Goal: Information Seeking & Learning: Learn about a topic

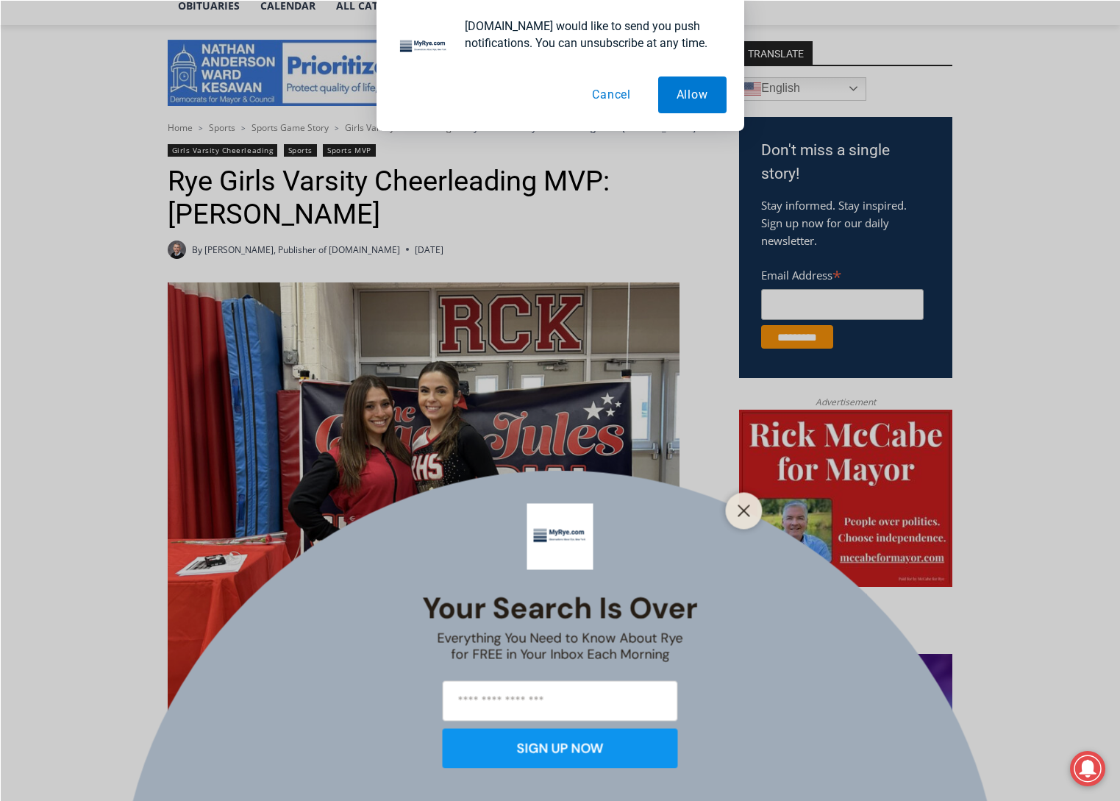
scroll to position [735, 0]
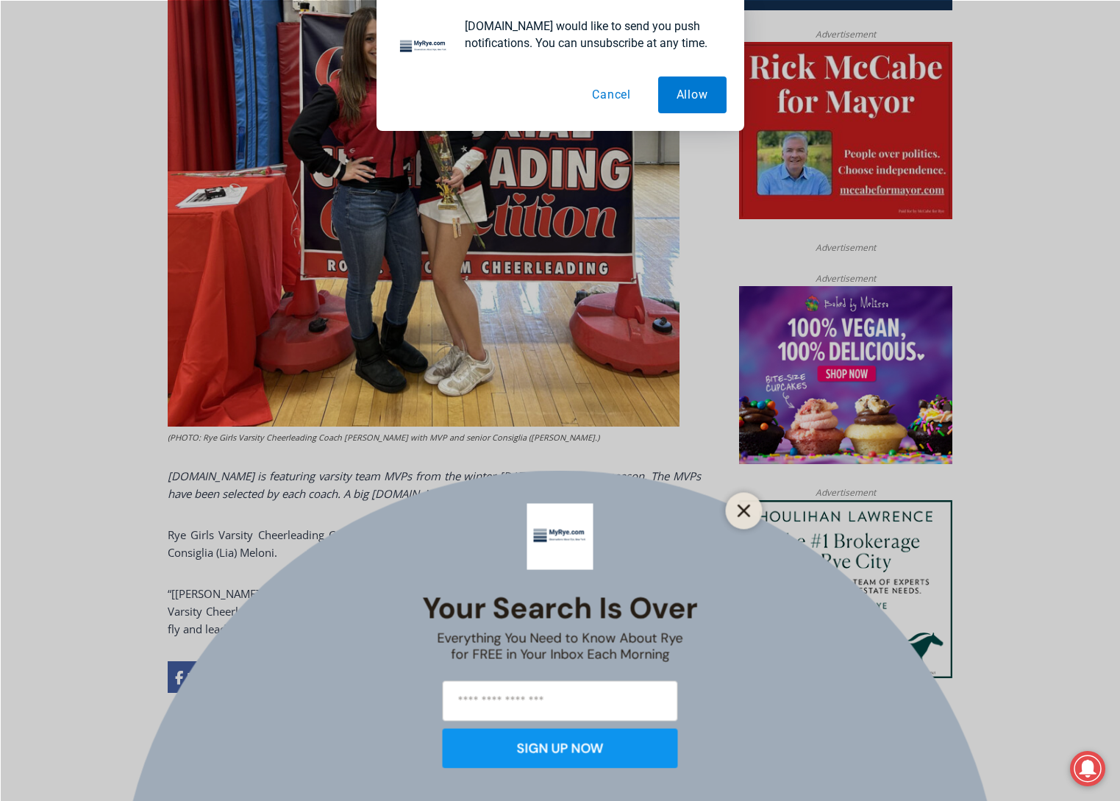
click at [746, 510] on icon "Close" at bounding box center [744, 510] width 13 height 13
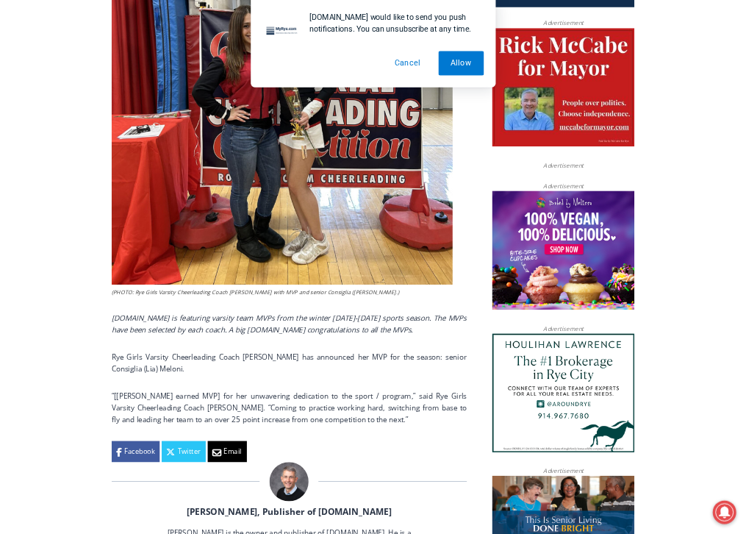
scroll to position [368, 0]
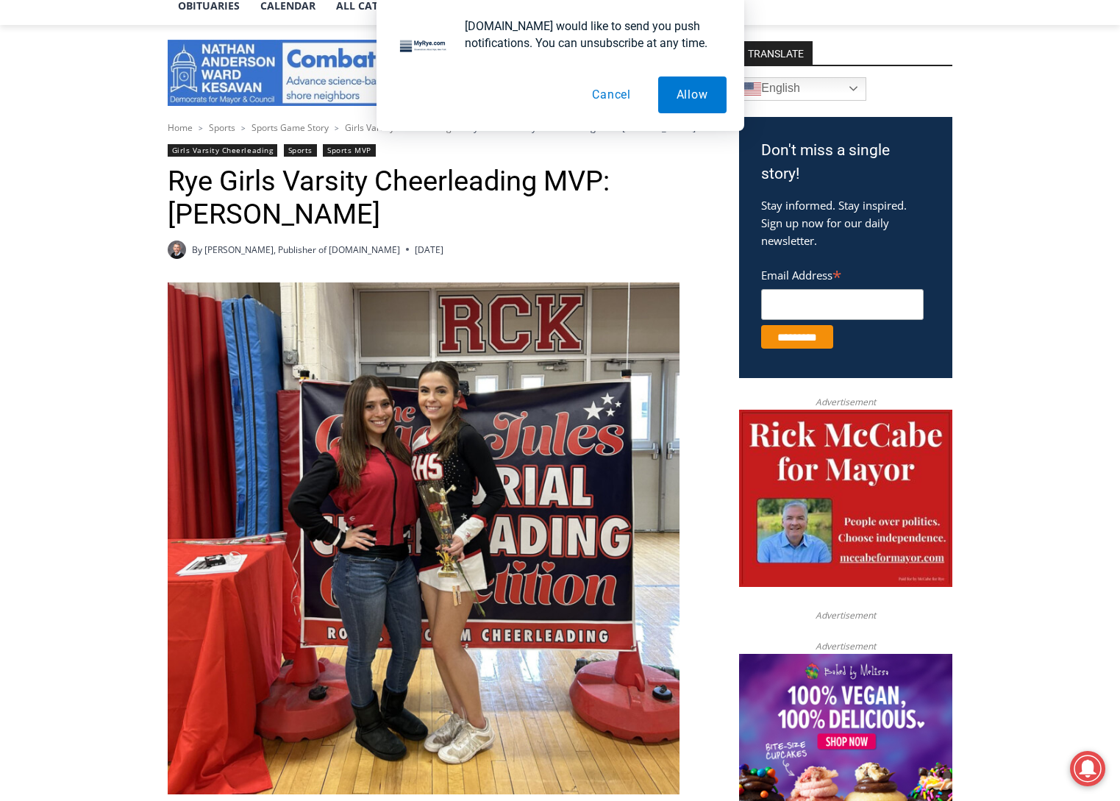
click at [385, 449] on img at bounding box center [424, 538] width 512 height 512
click at [621, 87] on button "Cancel" at bounding box center [612, 94] width 76 height 37
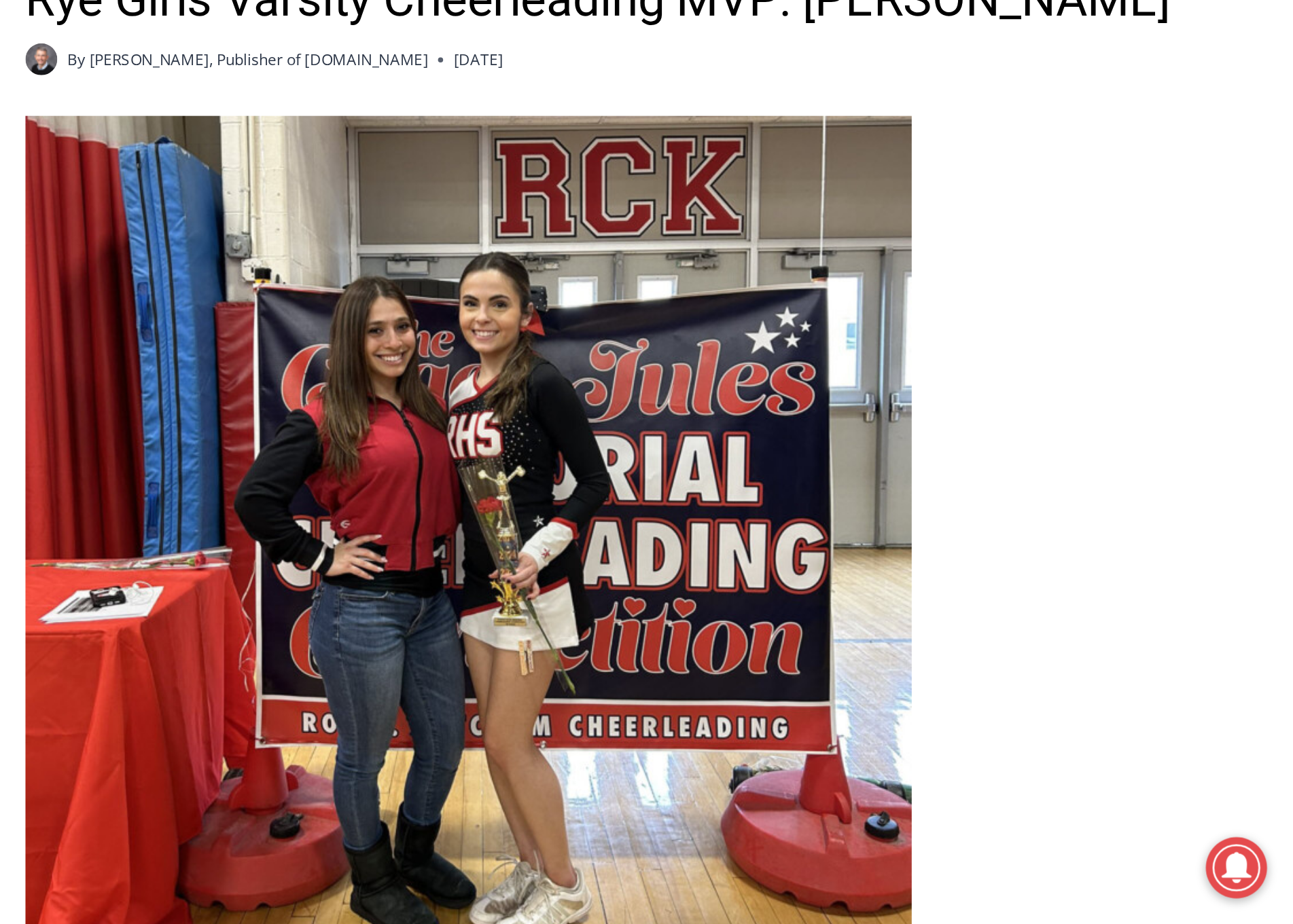
scroll to position [611, 0]
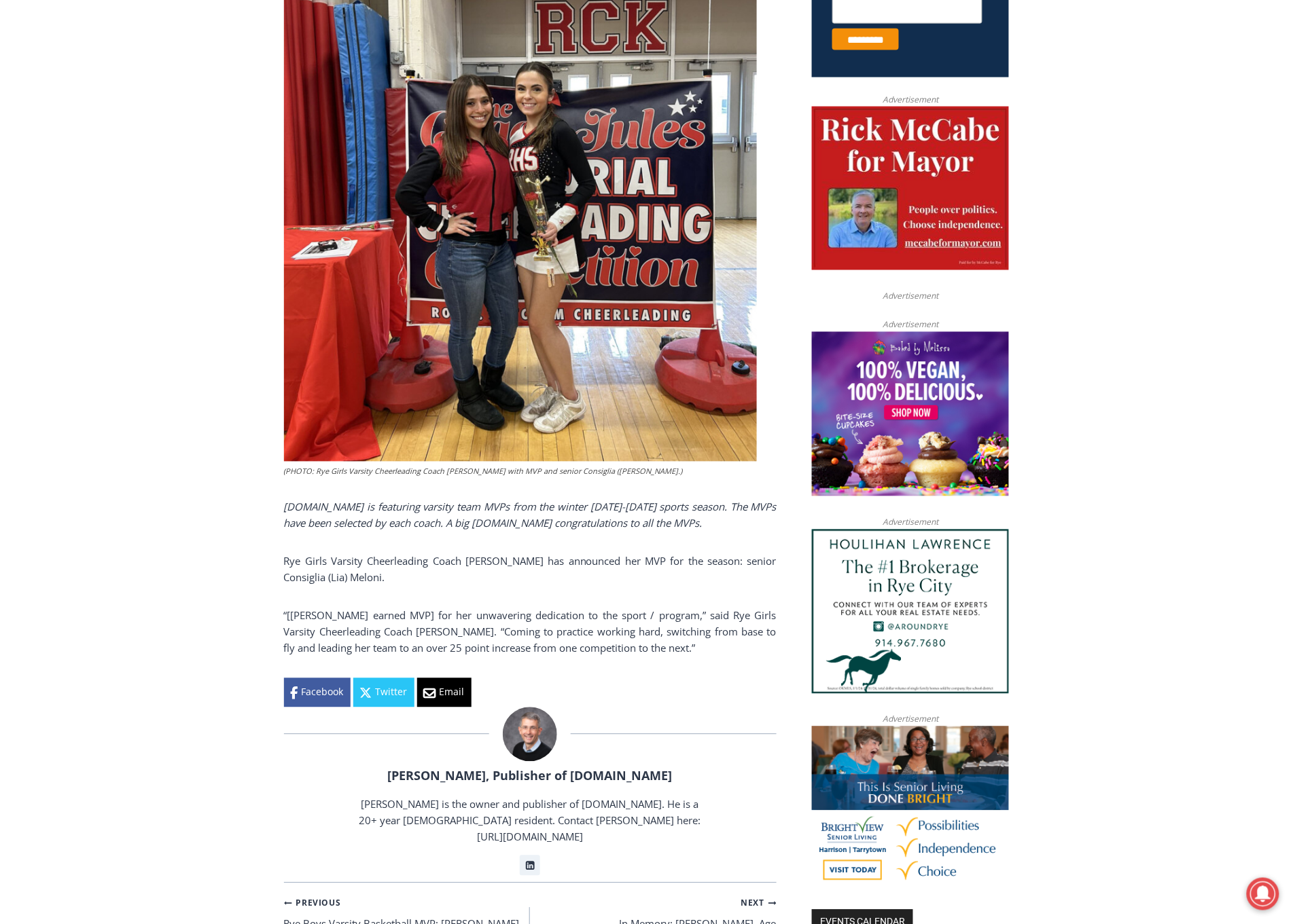
drag, startPoint x: 695, startPoint y: 14, endPoint x: 296, endPoint y: 642, distance: 744.0
click at [296, 642] on p "“[Meloni earned MVP] for her unwavering dedication to the sport / program,” sai…" at bounding box center [529, 631] width 492 height 49
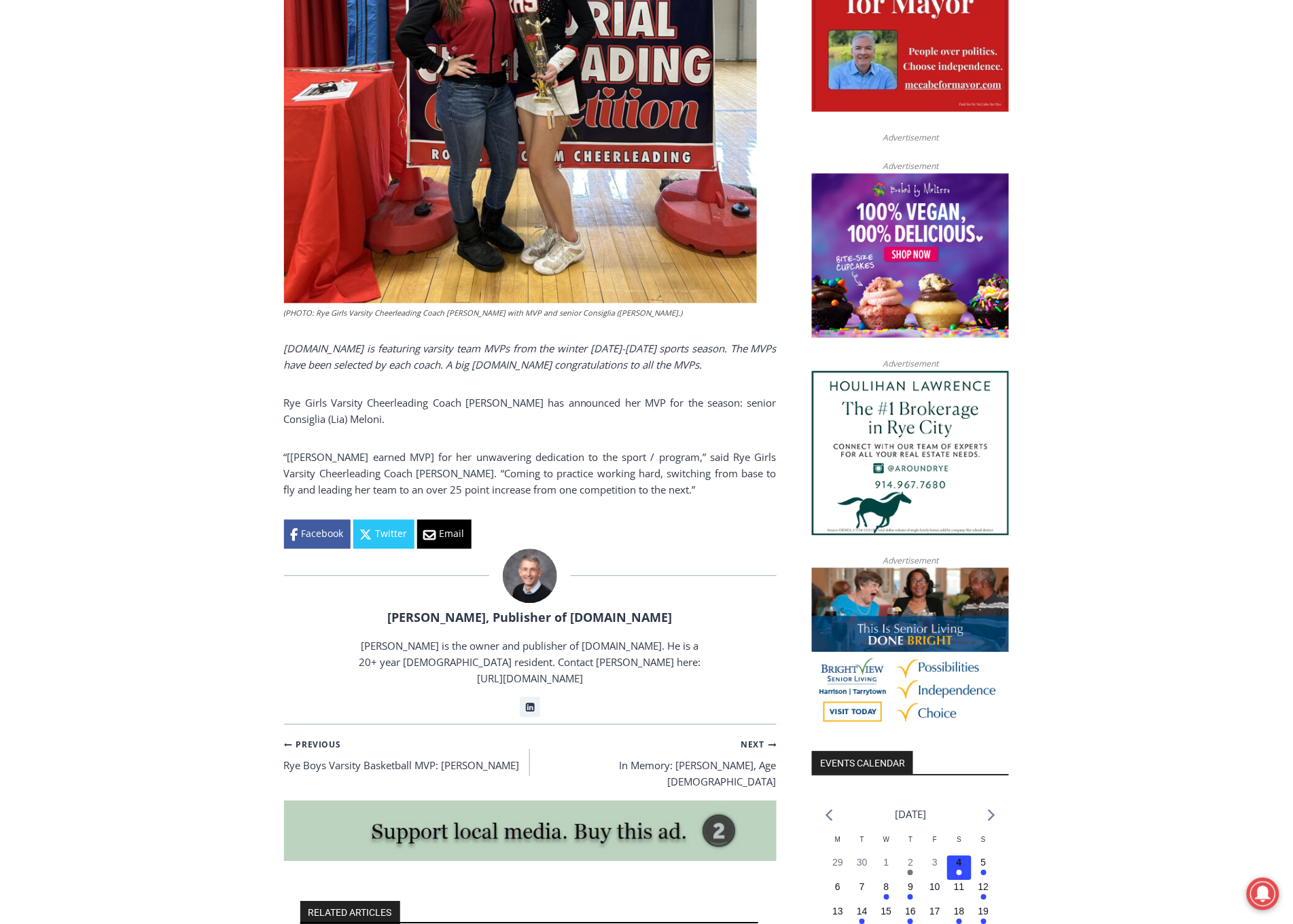
scroll to position [951, 0]
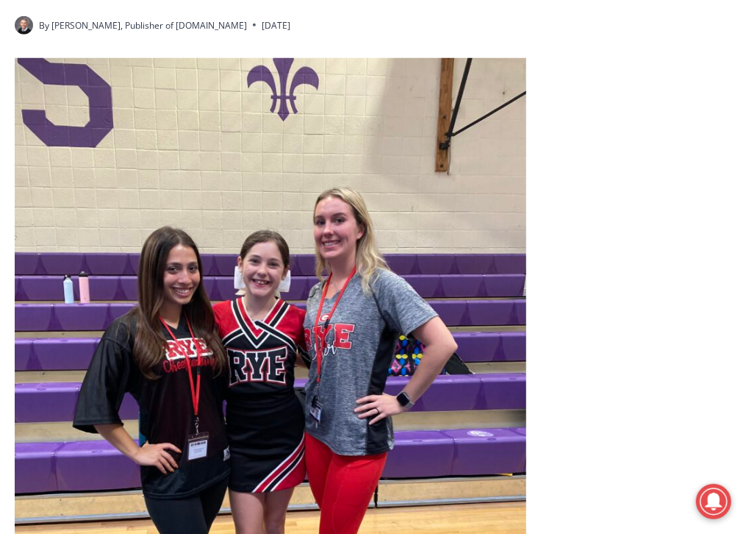
scroll to position [686, 0]
